Goal: Task Accomplishment & Management: Complete application form

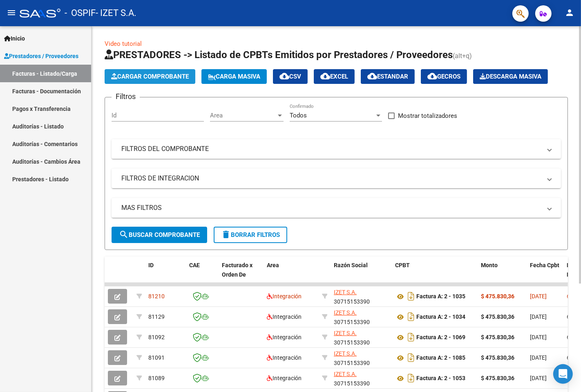
click at [140, 75] on span "Cargar Comprobante" at bounding box center [150, 76] width 78 height 7
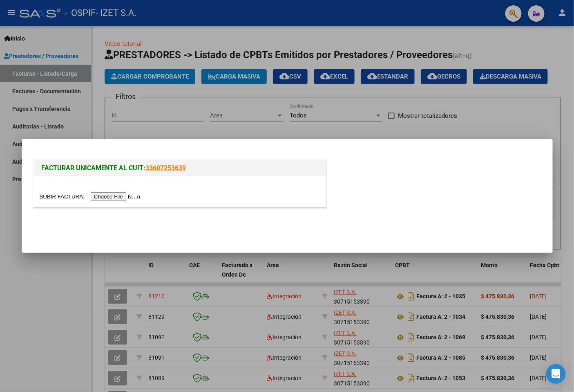
click at [110, 195] on input "file" at bounding box center [91, 196] width 103 height 9
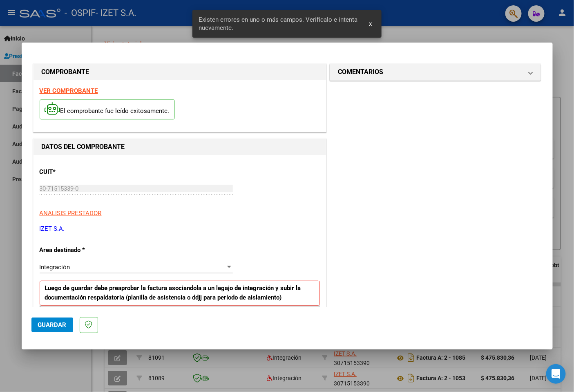
scroll to position [157, 0]
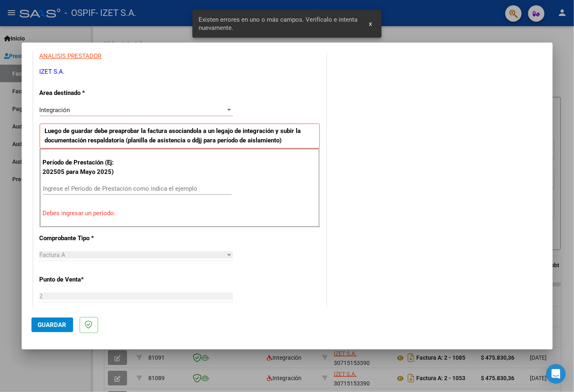
click at [125, 178] on div "Período de Prestación (Ej: 202505 para [DATE]) Ingrese el Período de Prestación…" at bounding box center [180, 187] width 280 height 79
click at [127, 185] on input "Ingrese el Período de Prestación como indica el ejemplo" at bounding box center [137, 188] width 189 height 7
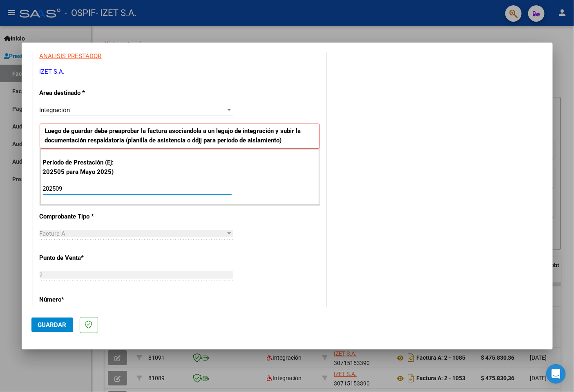
scroll to position [202, 0]
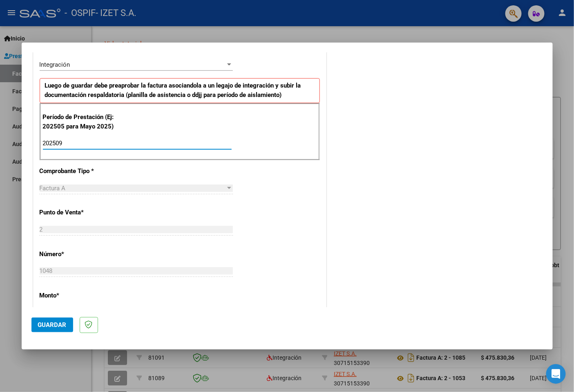
type input "202509"
click at [51, 330] on button "Guardar" at bounding box center [52, 324] width 42 height 15
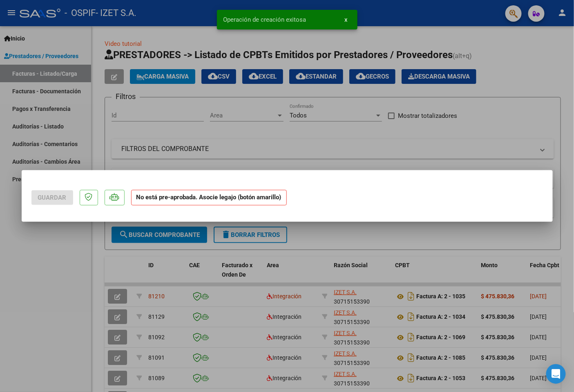
scroll to position [0, 0]
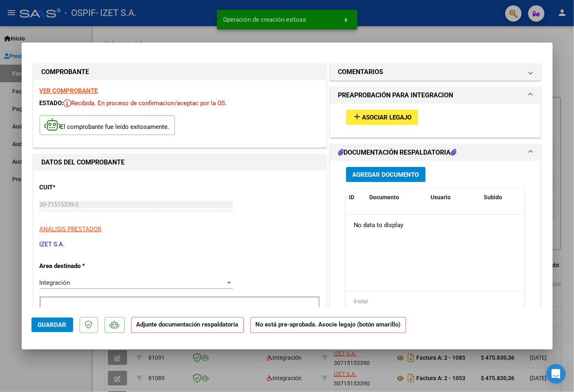
click at [374, 121] on button "add Asociar Legajo" at bounding box center [382, 117] width 72 height 15
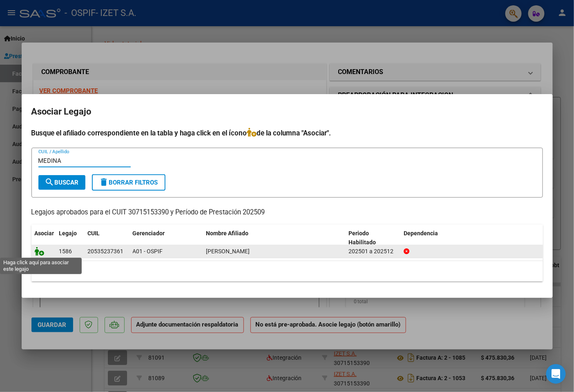
type input "MEDINA"
click at [40, 251] on icon at bounding box center [40, 251] width 10 height 9
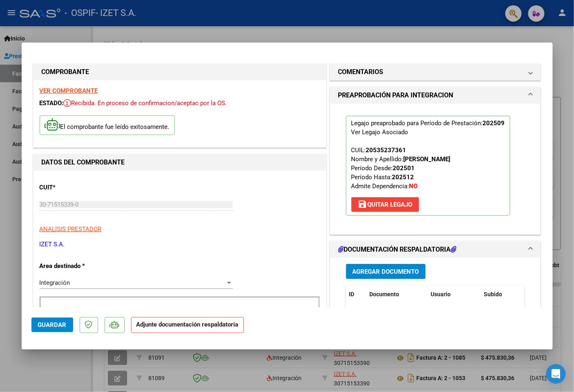
click at [398, 268] on span "Agregar Documento" at bounding box center [386, 271] width 67 height 7
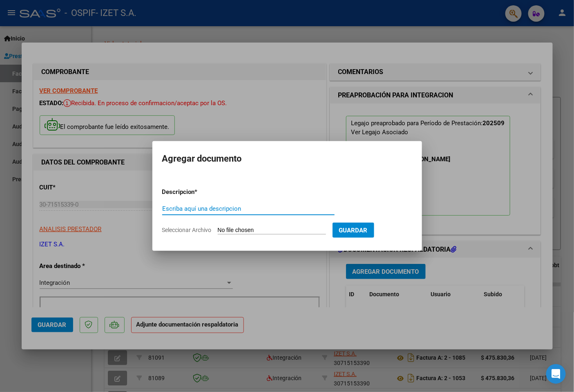
click at [233, 209] on input "Escriba aquí una descripcion" at bounding box center [248, 208] width 173 height 7
type input "PLANILLA DE ASISTENCIA"
click at [279, 229] on input "Seleccionar Archivo" at bounding box center [272, 231] width 108 height 8
type input "C:\fakepath\PLANILLA_53523736_MEDINA_202509050957370.docx"
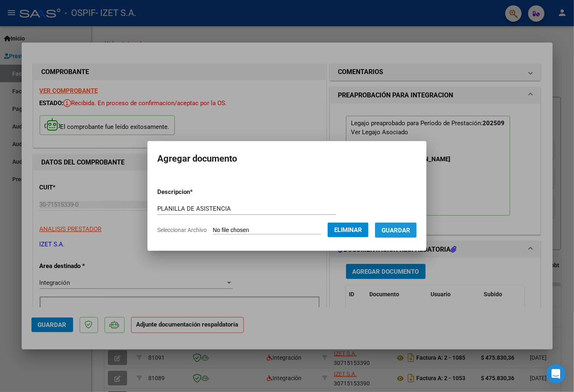
click at [411, 232] on span "Guardar" at bounding box center [396, 230] width 29 height 7
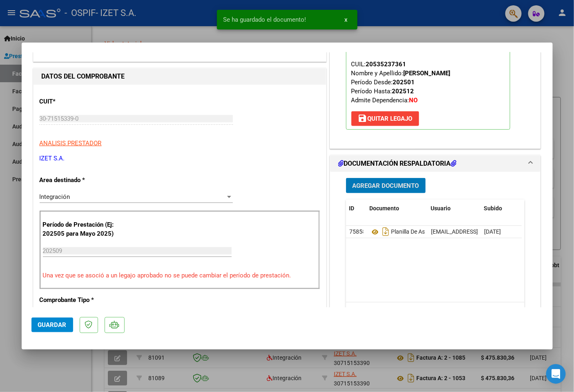
scroll to position [91, 0]
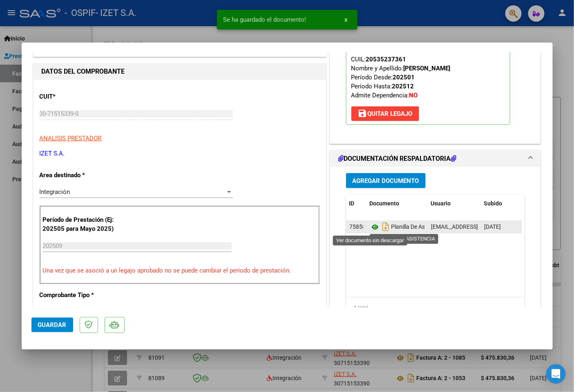
click at [371, 227] on icon at bounding box center [375, 227] width 11 height 10
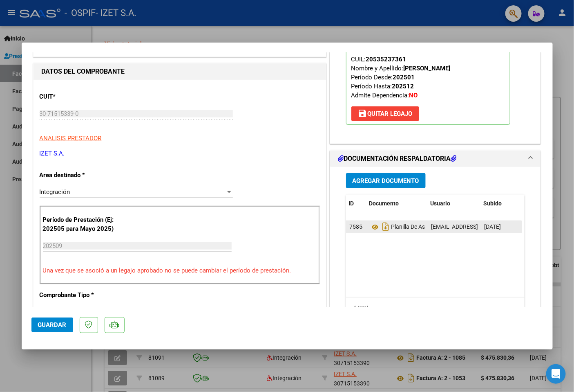
scroll to position [0, 41]
click at [485, 229] on icon at bounding box center [488, 226] width 6 height 8
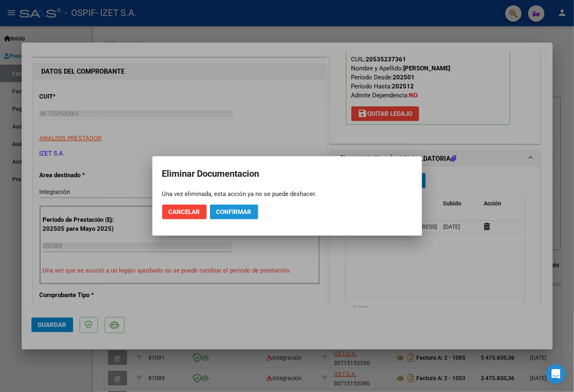
click at [224, 208] on button "Confirmar" at bounding box center [234, 211] width 48 height 15
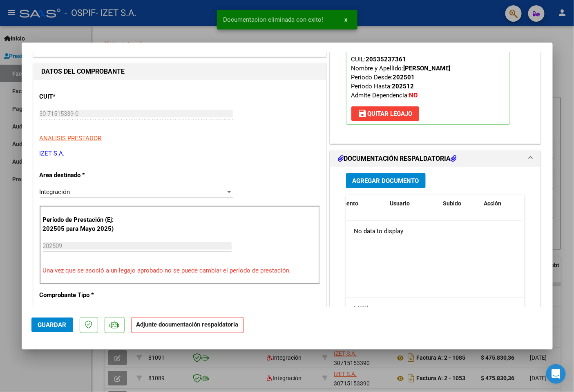
scroll to position [0, 0]
click at [383, 186] on button "Agregar Documento" at bounding box center [386, 180] width 80 height 15
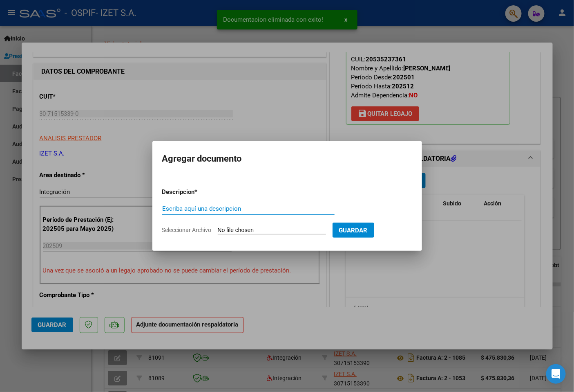
click at [223, 211] on input "Escriba aquí una descripcion" at bounding box center [248, 208] width 173 height 7
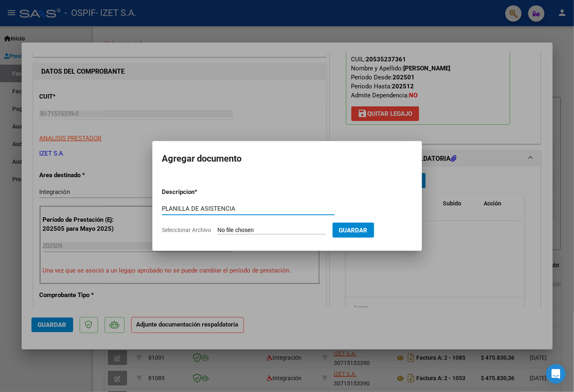
type input "PLANILLA DE ASISTENCIA"
click at [236, 231] on input "Seleccionar Archivo" at bounding box center [272, 231] width 108 height 8
type input "C:\fakepath\PLANILLA_53523736_MEDINA_202509050957370.pdf"
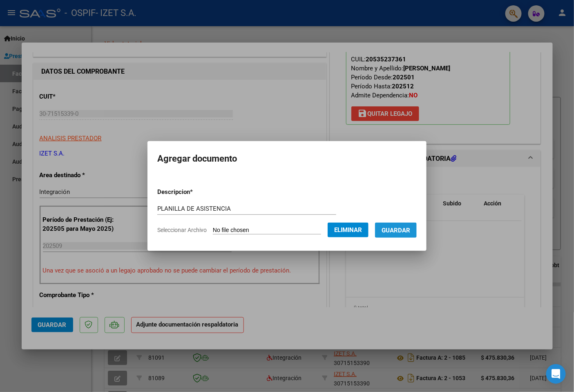
click at [390, 229] on span "Guardar" at bounding box center [396, 230] width 29 height 7
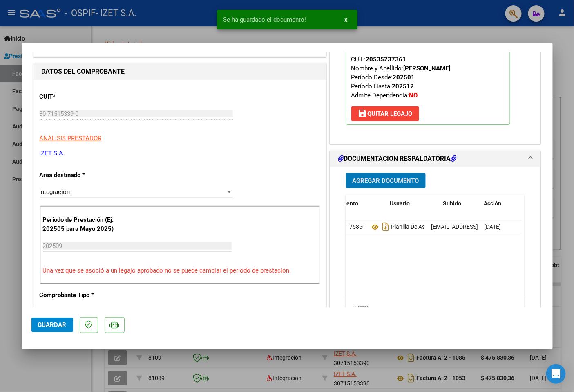
click at [372, 184] on span "Agregar Documento" at bounding box center [386, 180] width 67 height 7
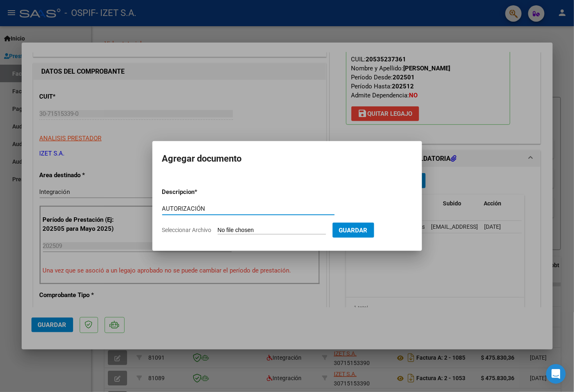
type input "AUTORIZACIÓN"
click at [266, 226] on app-file-uploader "Seleccionar Archivo" at bounding box center [247, 229] width 171 height 7
click at [250, 231] on input "Seleccionar Archivo" at bounding box center [272, 231] width 108 height 8
type input "C:\fakepath\53523736_MEDINA_5_202503281104080.pdf"
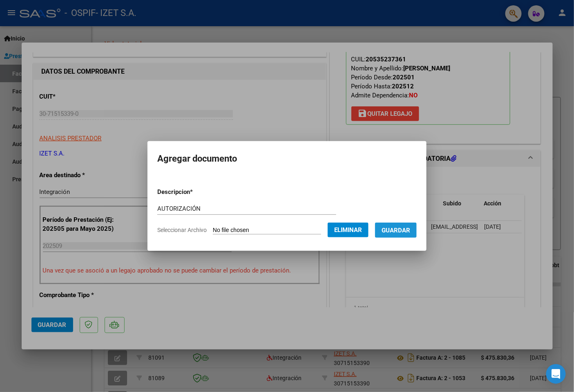
click at [407, 231] on span "Guardar" at bounding box center [396, 230] width 29 height 7
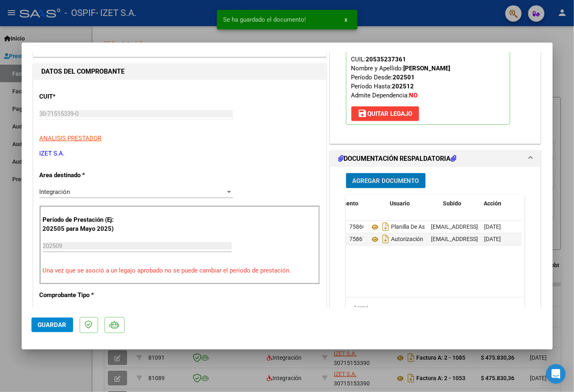
click at [40, 328] on span "Guardar" at bounding box center [52, 324] width 29 height 7
click at [175, 361] on div at bounding box center [287, 196] width 574 height 392
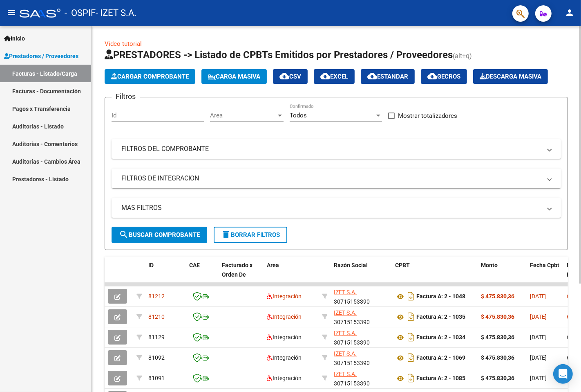
click at [121, 79] on span "Cargar Comprobante" at bounding box center [150, 76] width 78 height 7
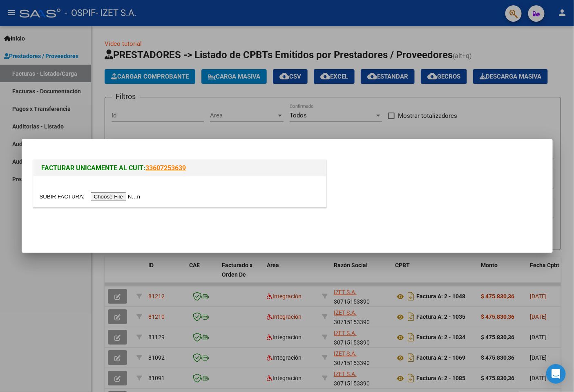
click at [103, 198] on input "file" at bounding box center [91, 196] width 103 height 9
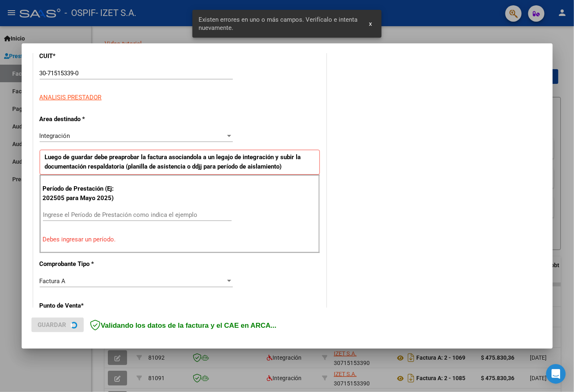
scroll to position [141, 0]
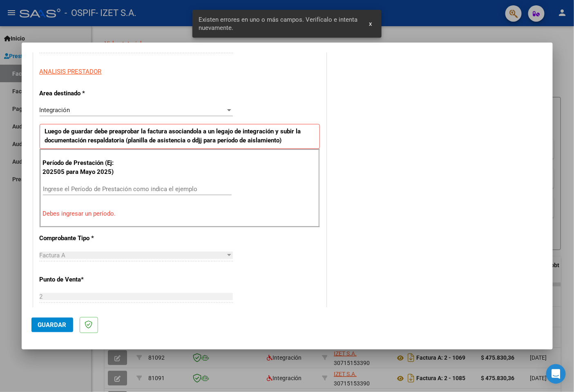
click at [93, 186] on input "Ingrese el Período de Prestación como indica el ejemplo" at bounding box center [137, 188] width 189 height 7
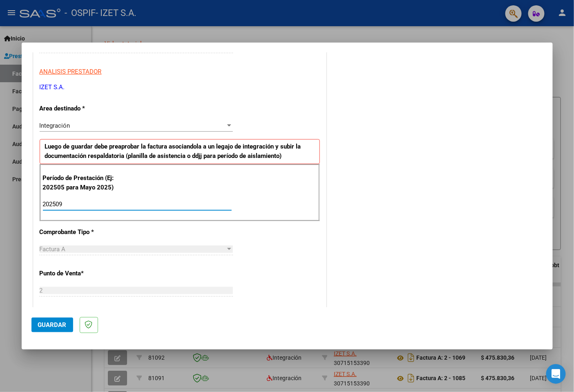
type input "202509"
click at [49, 325] on span "Guardar" at bounding box center [52, 324] width 29 height 7
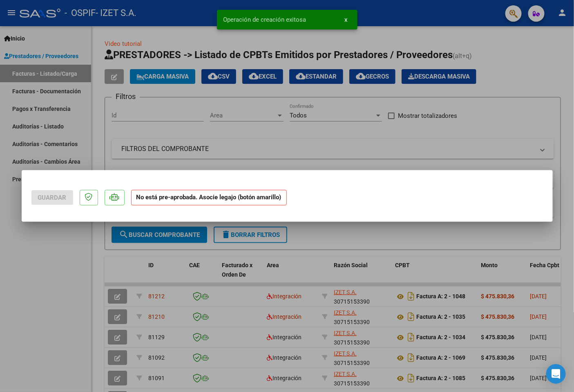
scroll to position [0, 0]
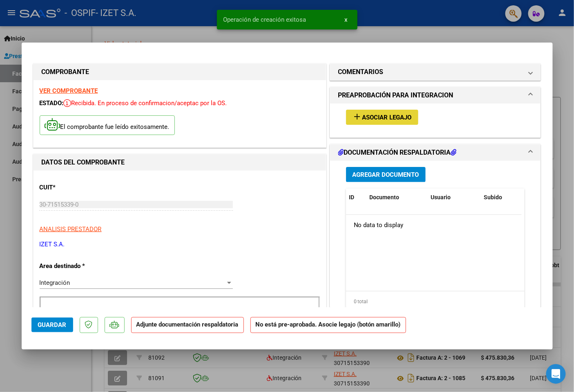
click at [361, 113] on span "add Asociar Legajo" at bounding box center [382, 116] width 59 height 7
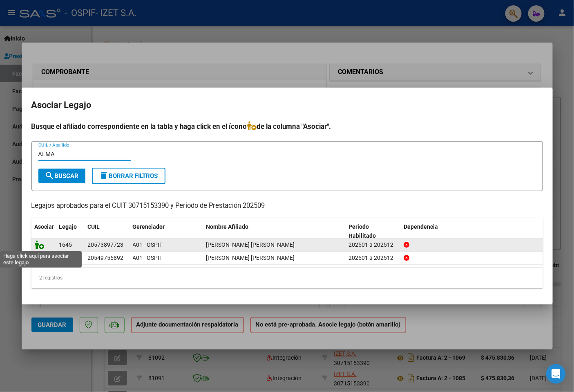
type input "ALMA"
click at [38, 243] on icon at bounding box center [40, 244] width 10 height 9
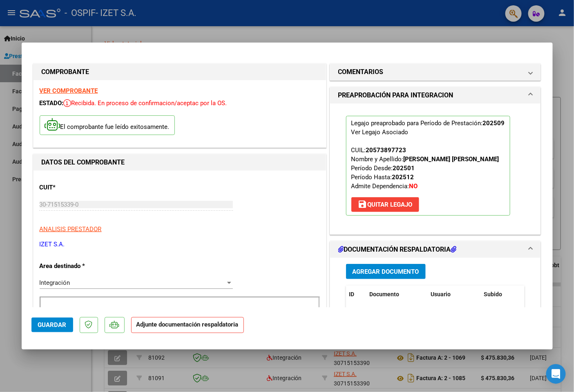
click at [367, 272] on span "Agregar Documento" at bounding box center [386, 271] width 67 height 7
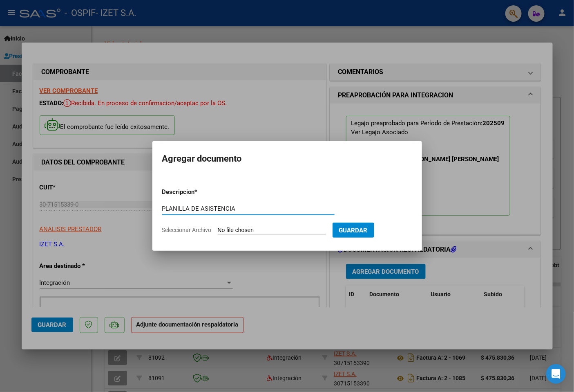
type input "PLANILLA DE ASISTENCIA"
click at [263, 230] on input "Seleccionar Archivo" at bounding box center [272, 231] width 108 height 8
type input "C:\fakepath\PLANILLA_57389772_ALMANZA_202510061012190 (1).pdf"
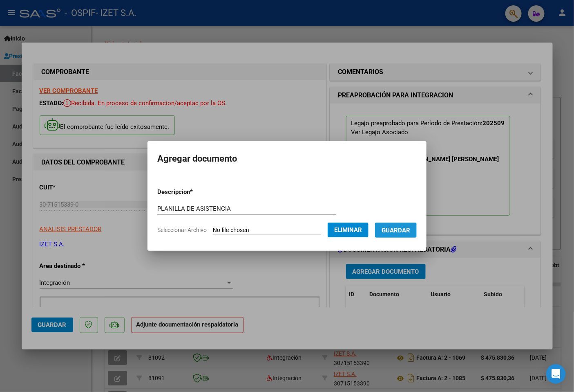
click at [390, 231] on span "Guardar" at bounding box center [396, 230] width 29 height 7
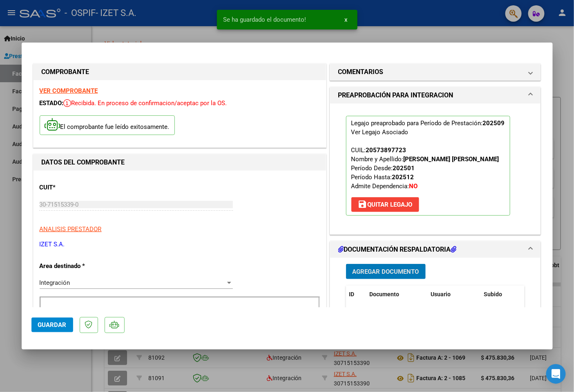
click at [369, 276] on button "Agregar Documento" at bounding box center [386, 271] width 80 height 15
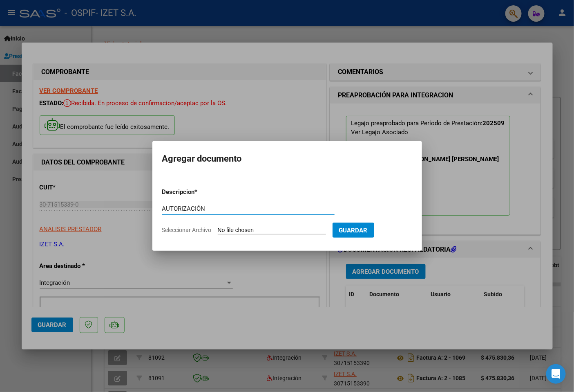
type input "AUTORIZACIÓN"
click at [242, 228] on input "Seleccionar Archivo" at bounding box center [272, 231] width 108 height 8
type input "C:\fakepath\57389772_ALMANZA_5_202504031219050.pdf"
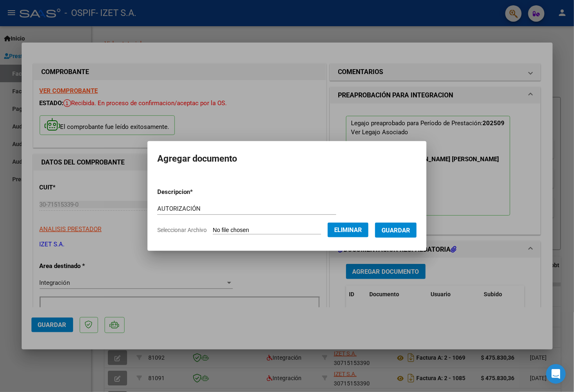
click at [390, 235] on button "Guardar" at bounding box center [396, 229] width 42 height 15
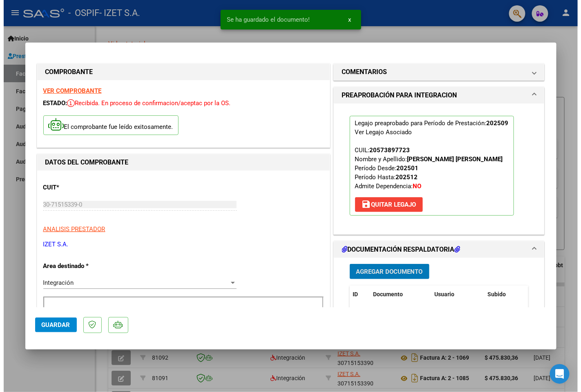
scroll to position [136, 0]
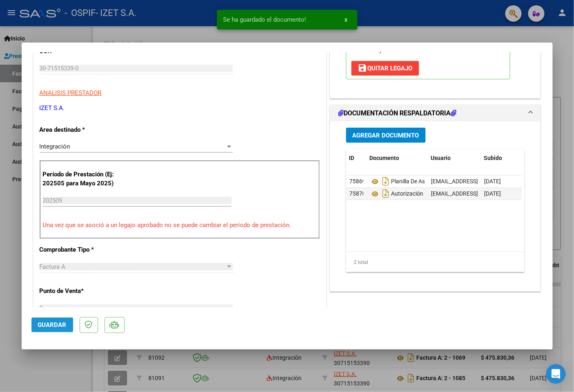
click at [52, 324] on span "Guardar" at bounding box center [52, 324] width 29 height 7
click at [54, 323] on span "Guardar" at bounding box center [52, 324] width 29 height 7
click at [11, 301] on div at bounding box center [287, 196] width 574 height 392
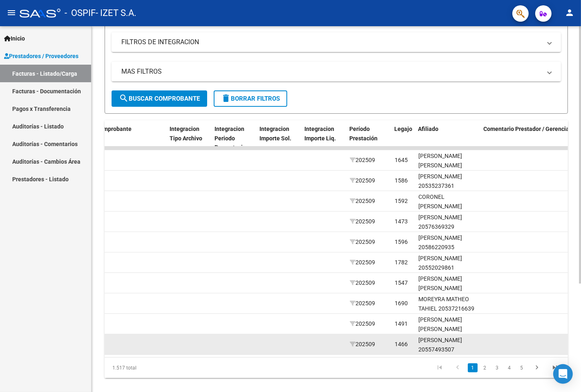
scroll to position [0, 923]
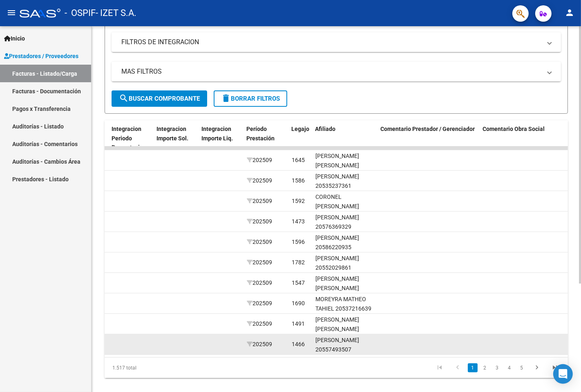
click at [487, 339] on datatable-body-cell at bounding box center [531, 344] width 102 height 20
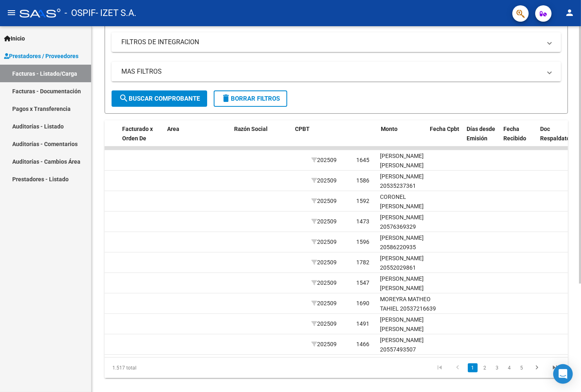
scroll to position [0, 0]
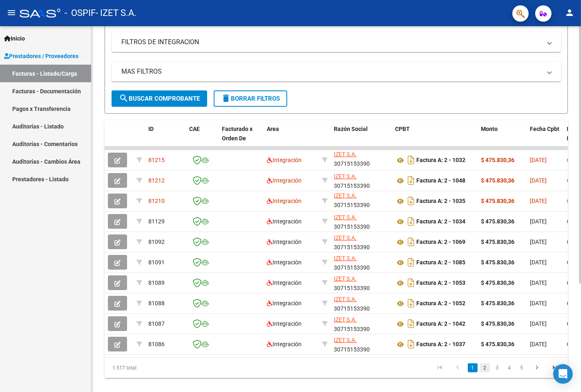
click at [485, 372] on link "2" at bounding box center [485, 367] width 10 height 9
click at [493, 372] on link "3" at bounding box center [498, 367] width 10 height 9
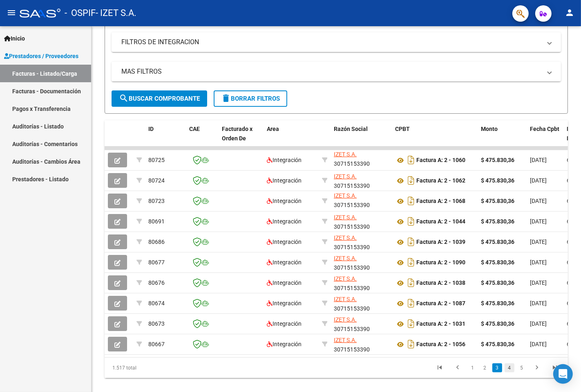
click at [506, 372] on link "4" at bounding box center [510, 367] width 10 height 9
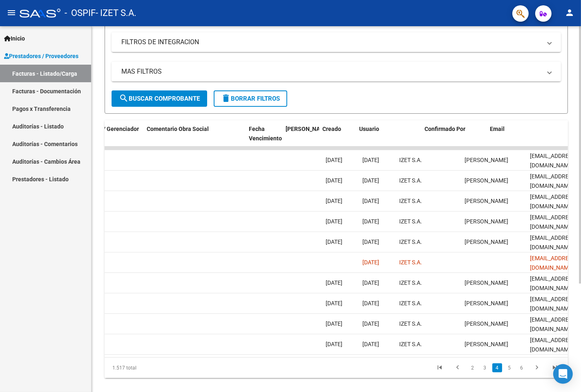
scroll to position [0, 1260]
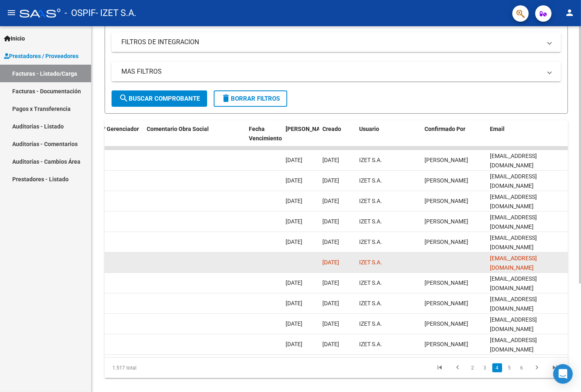
drag, startPoint x: 323, startPoint y: 264, endPoint x: 342, endPoint y: 263, distance: 18.8
click at [339, 263] on span "[DATE]" at bounding box center [331, 262] width 17 height 7
click at [339, 262] on span "[DATE]" at bounding box center [331, 262] width 17 height 7
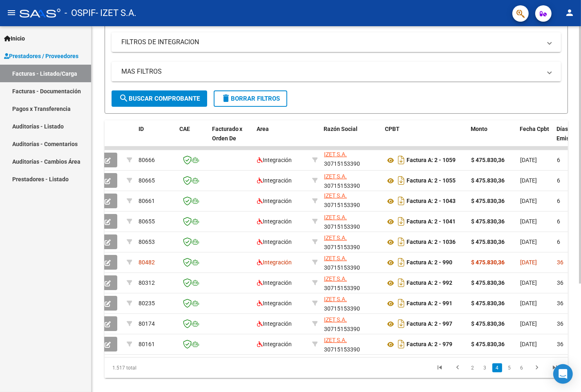
scroll to position [0, 0]
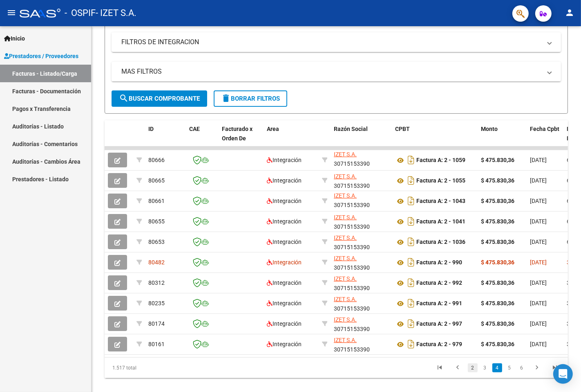
click at [476, 370] on link "2" at bounding box center [473, 367] width 10 height 9
click at [477, 372] on link "1" at bounding box center [473, 367] width 10 height 9
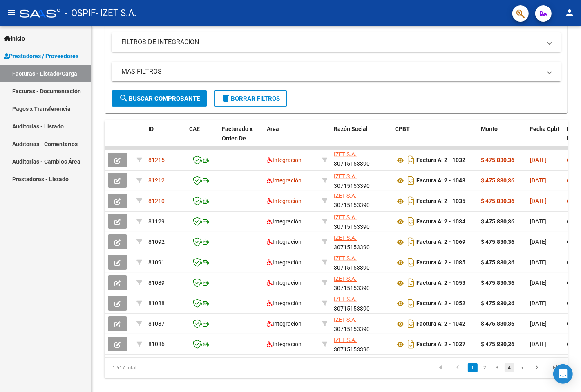
click at [514, 372] on link "4" at bounding box center [510, 367] width 10 height 9
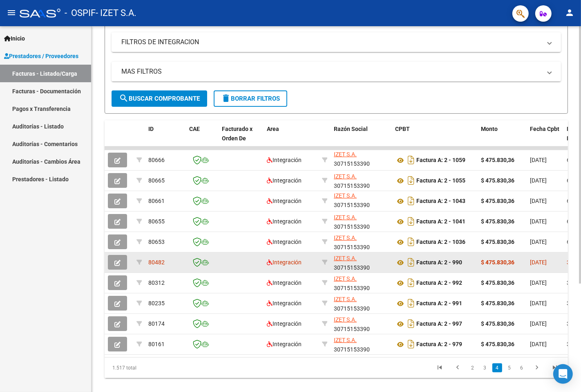
drag, startPoint x: 487, startPoint y: 262, endPoint x: 516, endPoint y: 261, distance: 29.5
click at [516, 261] on div "$ 475.830,36" at bounding box center [502, 262] width 43 height 9
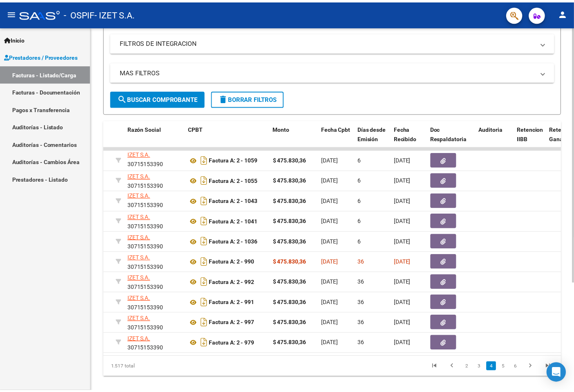
scroll to position [0, 175]
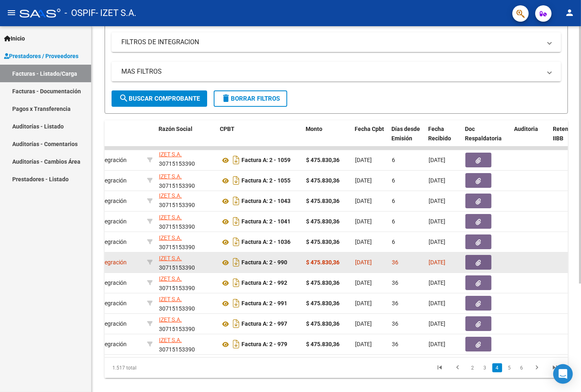
click at [481, 260] on icon "button" at bounding box center [478, 263] width 5 height 6
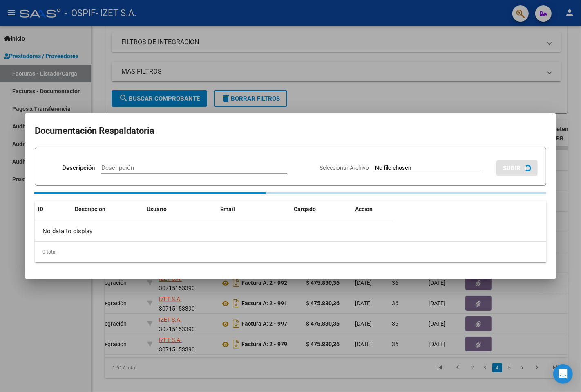
scroll to position [157, 0]
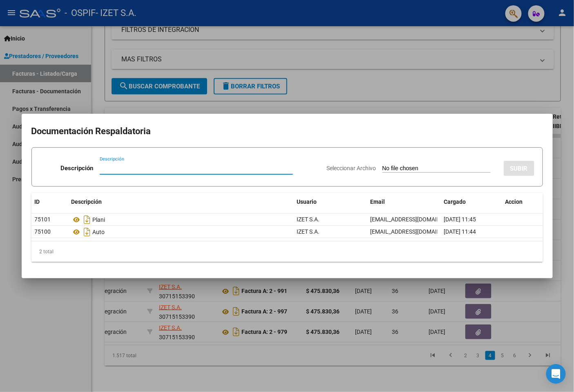
click at [399, 316] on div at bounding box center [287, 196] width 574 height 392
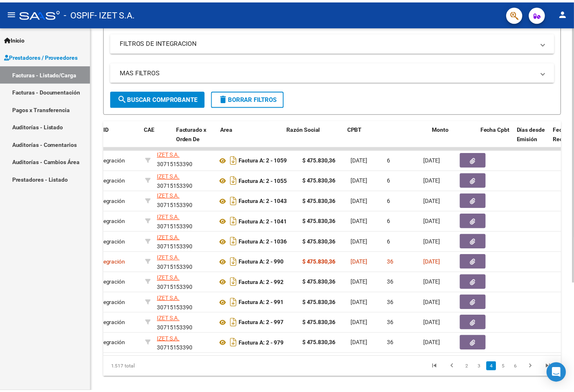
scroll to position [0, 0]
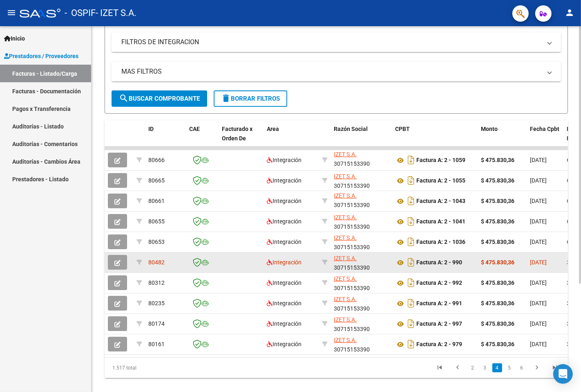
click at [117, 260] on icon "button" at bounding box center [117, 263] width 6 height 6
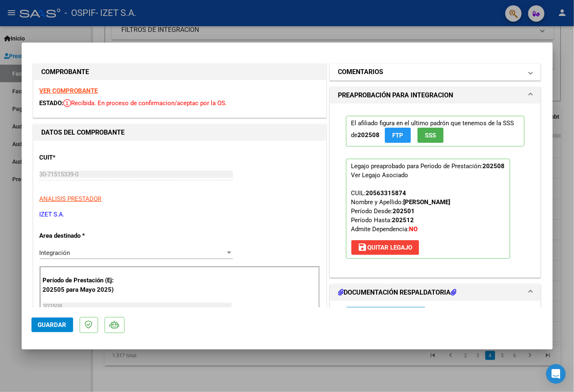
click at [372, 71] on h1 "COMENTARIOS" at bounding box center [361, 72] width 45 height 10
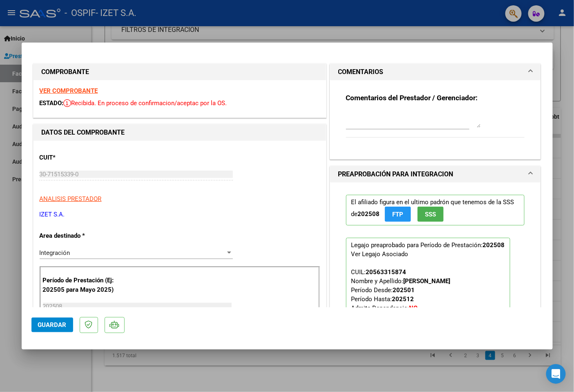
click at [385, 121] on textarea at bounding box center [413, 119] width 135 height 16
type textarea "[DATE] Me figura etsa factura en rojo, hay algun inconveniente? aguardo respues…"
click at [42, 331] on button "Guardar" at bounding box center [52, 324] width 42 height 15
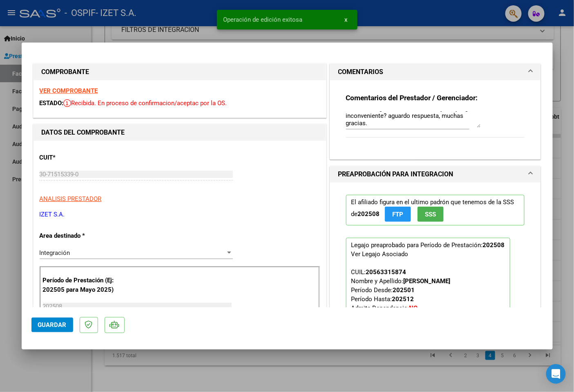
click at [303, 369] on div at bounding box center [287, 196] width 574 height 392
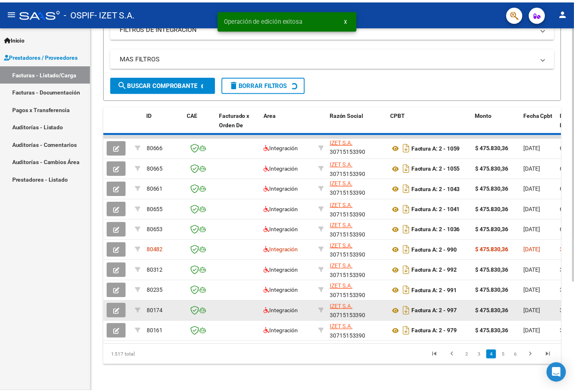
scroll to position [136, 0]
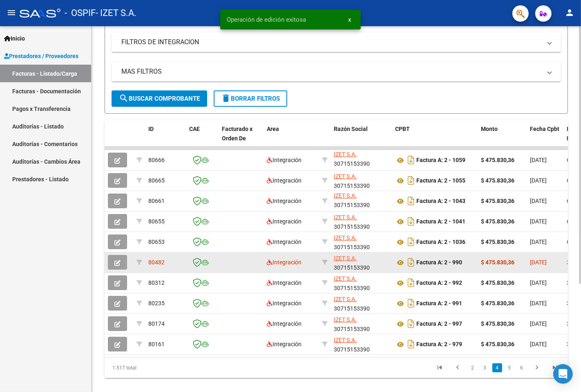
click at [119, 266] on button "button" at bounding box center [117, 262] width 19 height 15
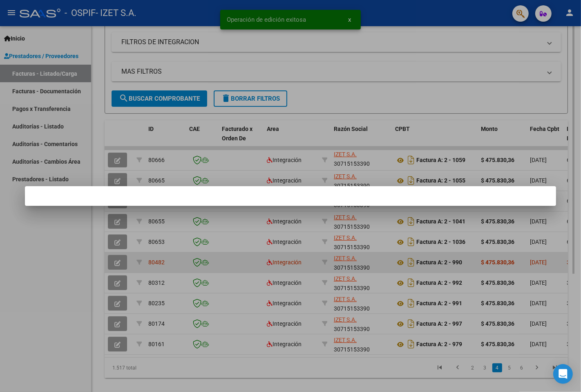
scroll to position [157, 0]
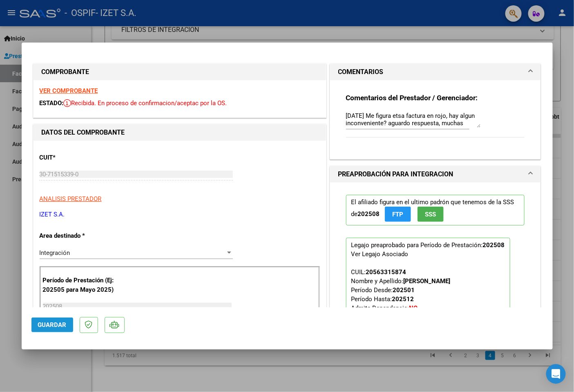
click at [52, 329] on button "Guardar" at bounding box center [52, 324] width 42 height 15
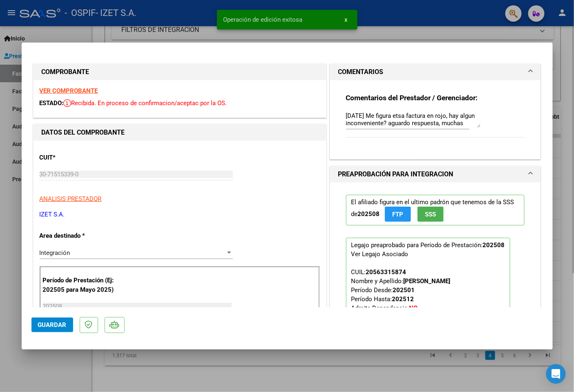
click at [224, 372] on div at bounding box center [287, 196] width 574 height 392
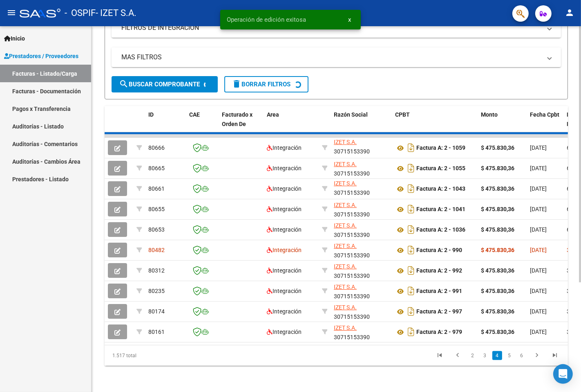
scroll to position [136, 0]
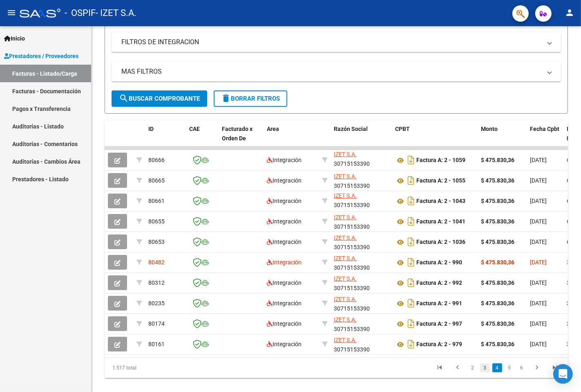
click at [482, 372] on link "3" at bounding box center [485, 367] width 10 height 9
click at [475, 372] on link "1" at bounding box center [473, 367] width 10 height 9
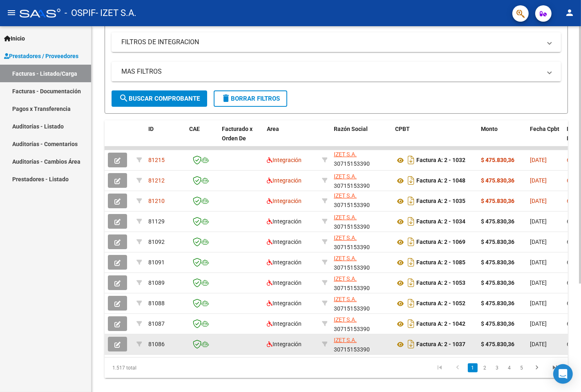
scroll to position [154, 0]
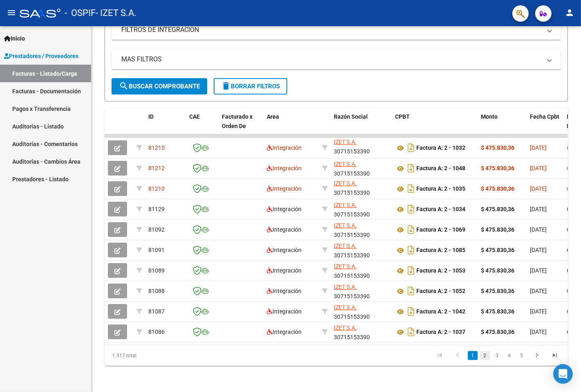
click at [486, 357] on link "2" at bounding box center [485, 355] width 10 height 9
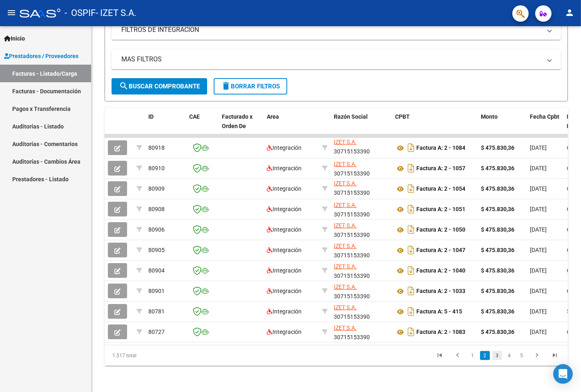
click at [498, 357] on link "3" at bounding box center [498, 355] width 10 height 9
click at [509, 357] on link "4" at bounding box center [510, 355] width 10 height 9
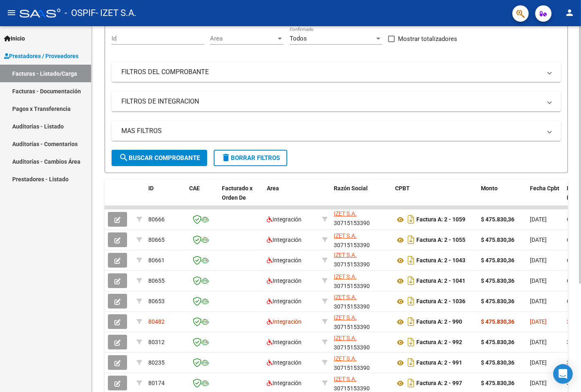
scroll to position [63, 0]
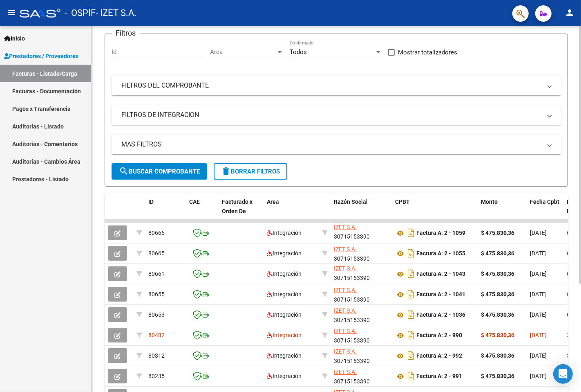
drag, startPoint x: 231, startPoint y: 92, endPoint x: 230, endPoint y: 96, distance: 4.2
click at [231, 92] on mat-expansion-panel-header "FILTROS DEL COMPROBANTE" at bounding box center [337, 86] width 450 height 20
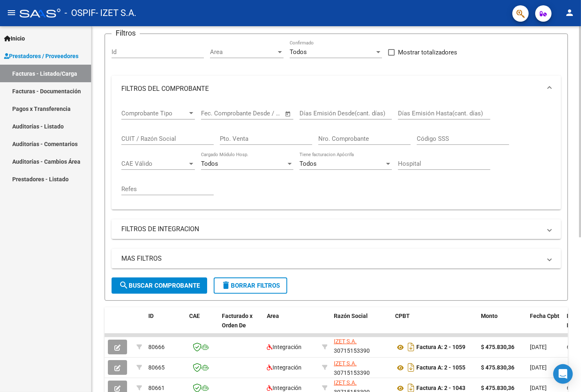
click at [345, 137] on input "Nro. Comprobante" at bounding box center [365, 138] width 92 height 7
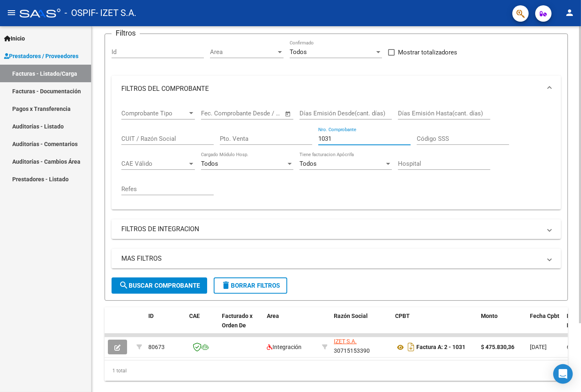
click at [343, 135] on input "1031" at bounding box center [365, 138] width 92 height 7
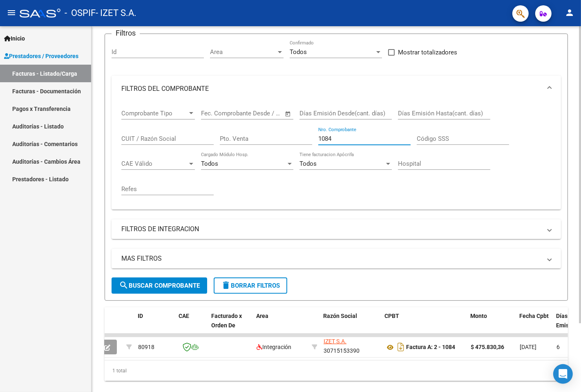
scroll to position [0, 0]
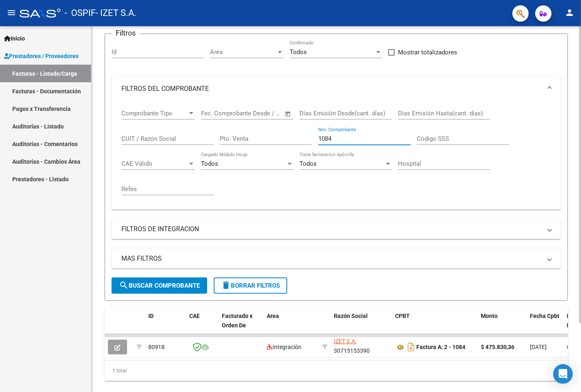
type input "1084"
drag, startPoint x: 348, startPoint y: 140, endPoint x: 273, endPoint y: 148, distance: 75.3
click at [274, 148] on div "Comprobante Tipo Comprobante Tipo Fecha inicio – Fecha fin Fec. Comprobante Des…" at bounding box center [336, 152] width 430 height 101
click at [239, 288] on span "delete Borrar Filtros" at bounding box center [250, 285] width 59 height 7
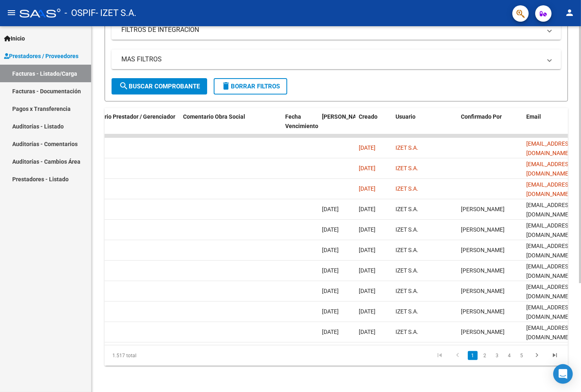
scroll to position [0, 1260]
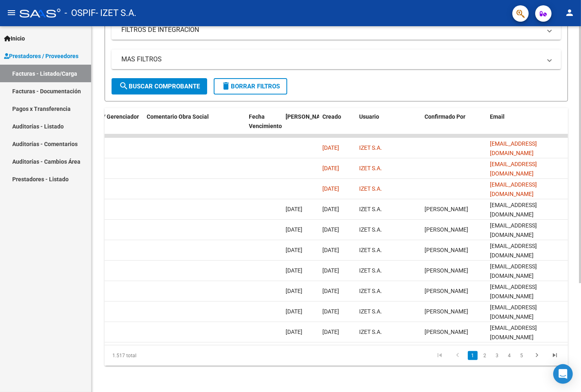
click at [458, 356] on icon "go to previous page" at bounding box center [458, 356] width 11 height 10
click at [459, 358] on icon "go to previous page" at bounding box center [458, 356] width 11 height 10
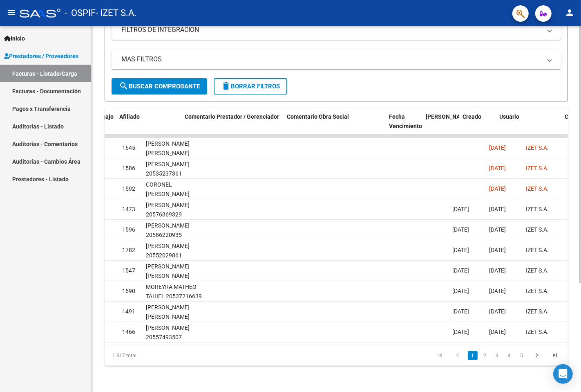
scroll to position [0, 1156]
